Goal: Task Accomplishment & Management: Use online tool/utility

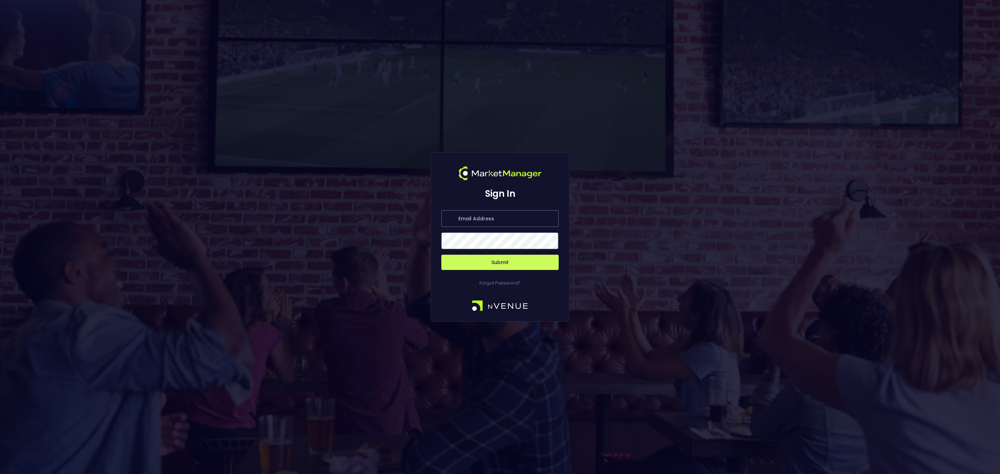
type input "[EMAIL_ADDRESS][DOMAIN_NAME]"
click at [521, 220] on input "[EMAIL_ADDRESS][DOMAIN_NAME]" at bounding box center [499, 218] width 117 height 17
type input "[EMAIL_ADDRESS][DOMAIN_NAME]"
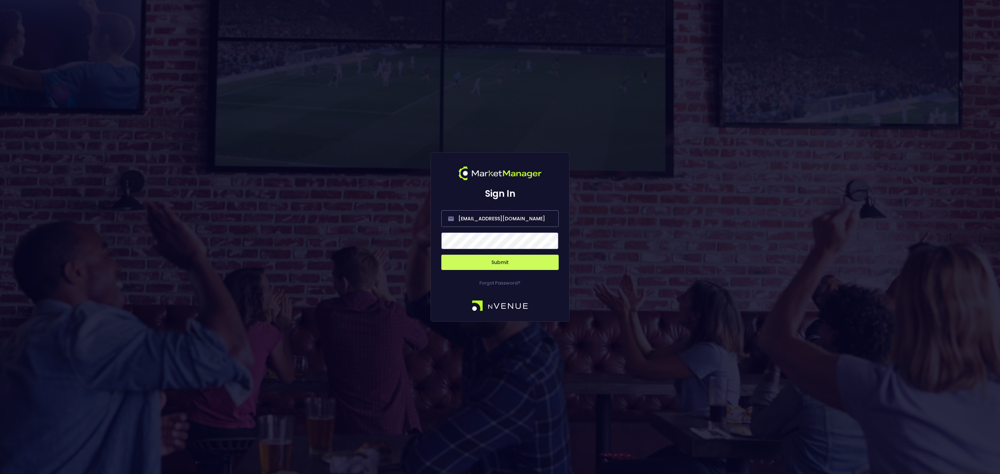
click at [495, 267] on button "Submit" at bounding box center [499, 262] width 117 height 15
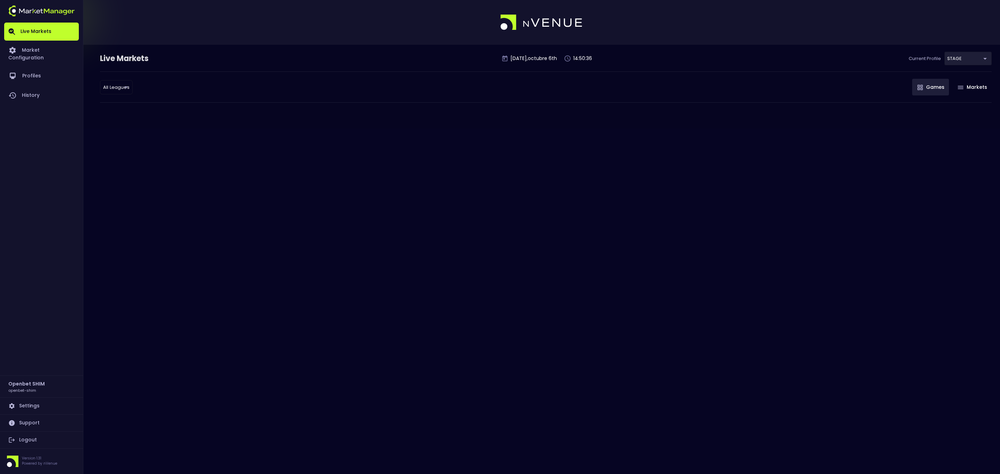
click at [952, 56] on body "Live Markets Market Configuration Profiles History Openbet SHIM openbet-shim Se…" at bounding box center [500, 237] width 1000 height 474
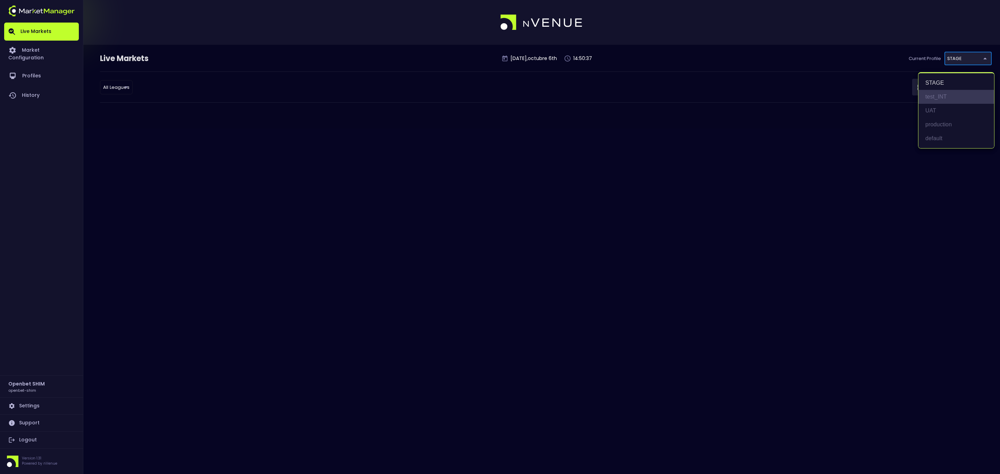
click at [945, 101] on li "test_INT" at bounding box center [956, 97] width 76 height 14
type input "7b109a49-af35-4bf1-9088-2b0c1d108231"
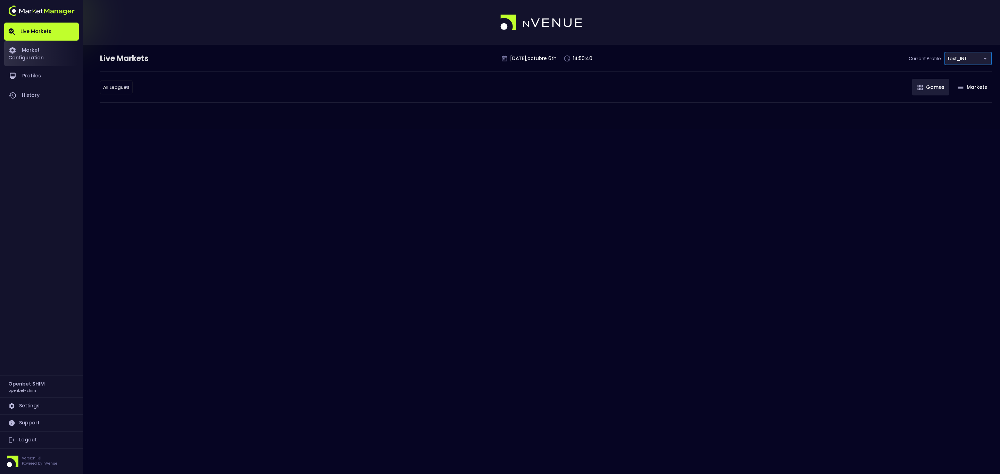
click at [37, 51] on link "Market Configuration" at bounding box center [41, 54] width 75 height 26
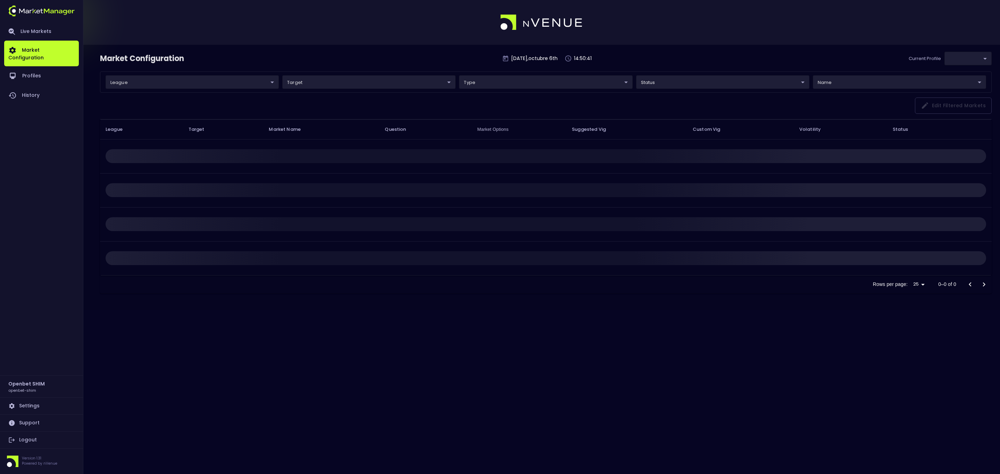
type input "7b109a49-af35-4bf1-9088-2b0c1d108231"
click at [169, 84] on body "Live Markets Market Configuration Profiles History Openbet SHIM openbet-shim Se…" at bounding box center [500, 237] width 1000 height 474
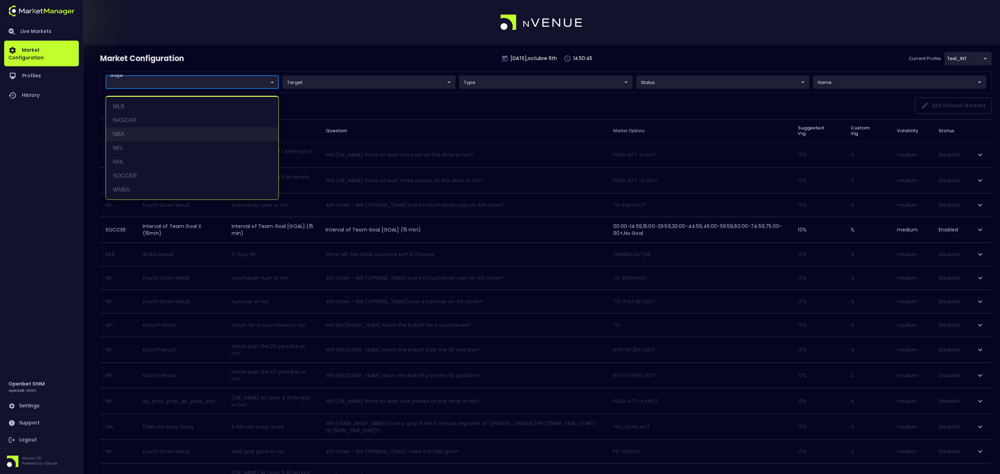
click at [147, 139] on li "NBA" at bounding box center [192, 134] width 173 height 14
type input "NBA"
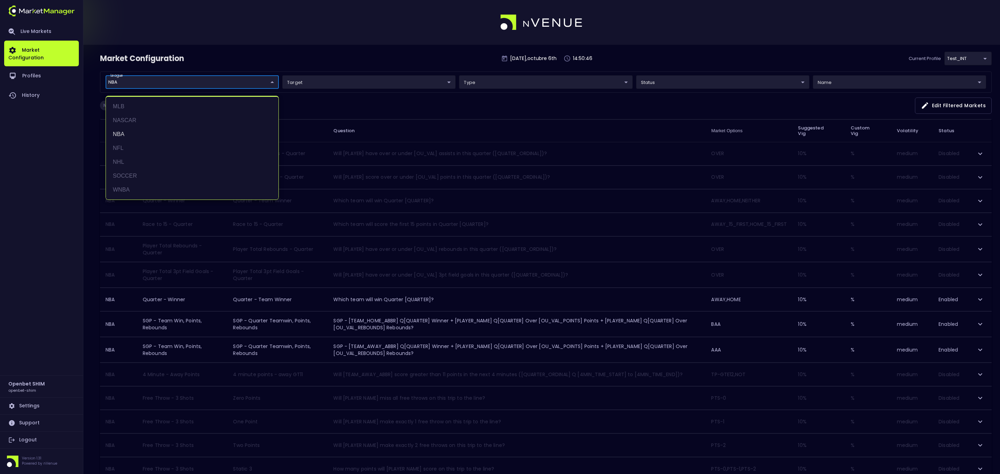
click at [414, 59] on div at bounding box center [500, 237] width 1000 height 474
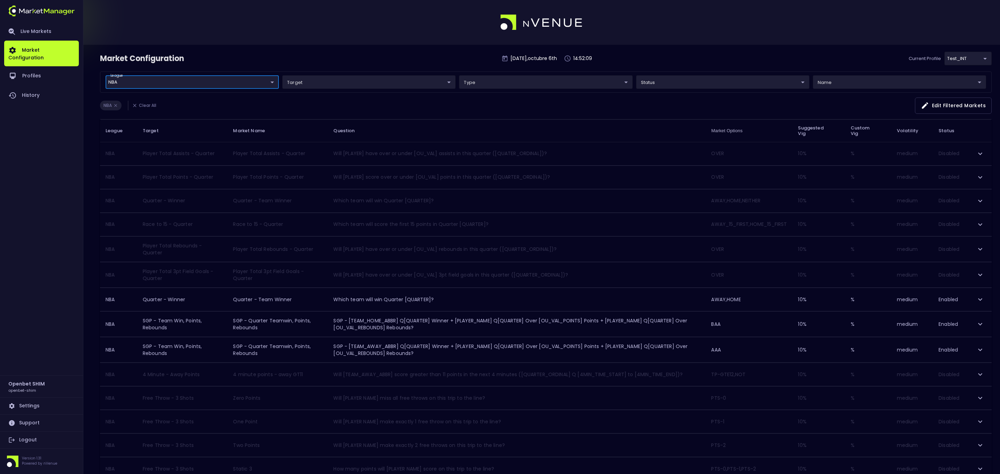
click at [980, 52] on body "Live Markets Market Configuration Profiles History Openbet SHIM openbet-shim Se…" at bounding box center [500, 389] width 1000 height 778
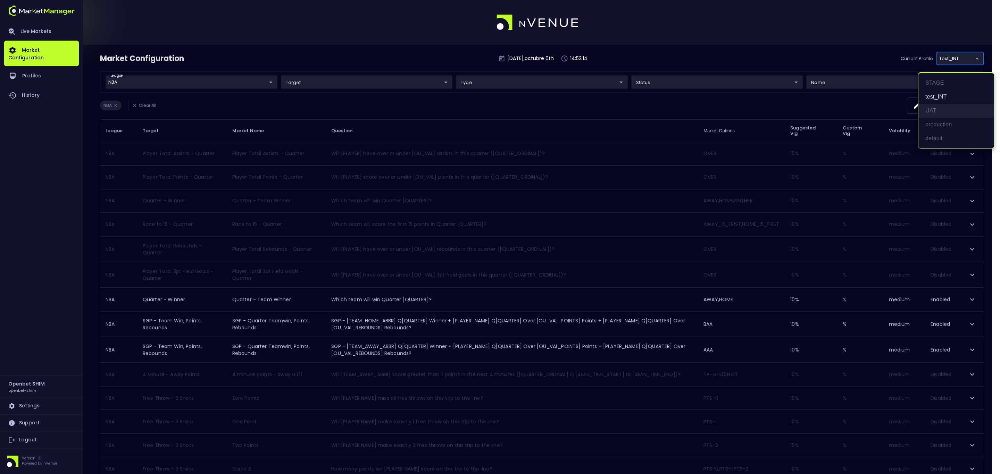
click at [938, 108] on li "UAT" at bounding box center [956, 111] width 76 height 14
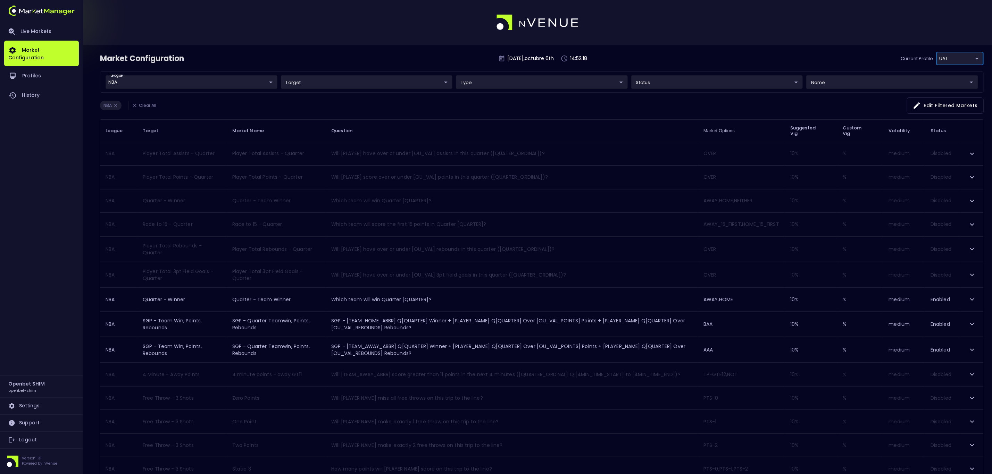
click at [968, 55] on body "Live Markets Market Configuration Profiles History Openbet SHIM openbet-shim Se…" at bounding box center [496, 389] width 992 height 778
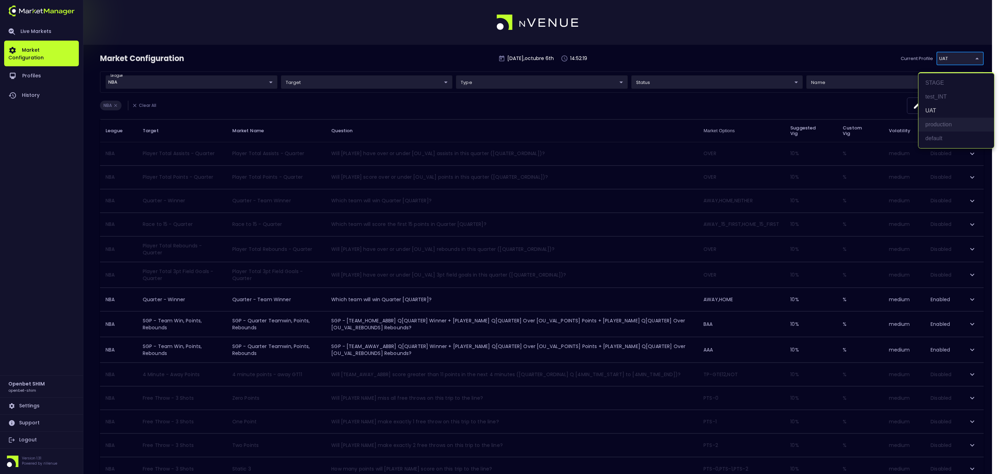
click at [959, 120] on li "production" at bounding box center [956, 125] width 76 height 14
click at [968, 58] on body "Live Markets Market Configuration Profiles History Openbet SHIM openbet-shim Se…" at bounding box center [500, 389] width 1000 height 778
click at [963, 83] on li "STAGE" at bounding box center [956, 83] width 76 height 14
type input "04a2ae1d-a1ce-4693-adc0-1b4c1732d28c"
